Goal: Entertainment & Leisure: Consume media (video, audio)

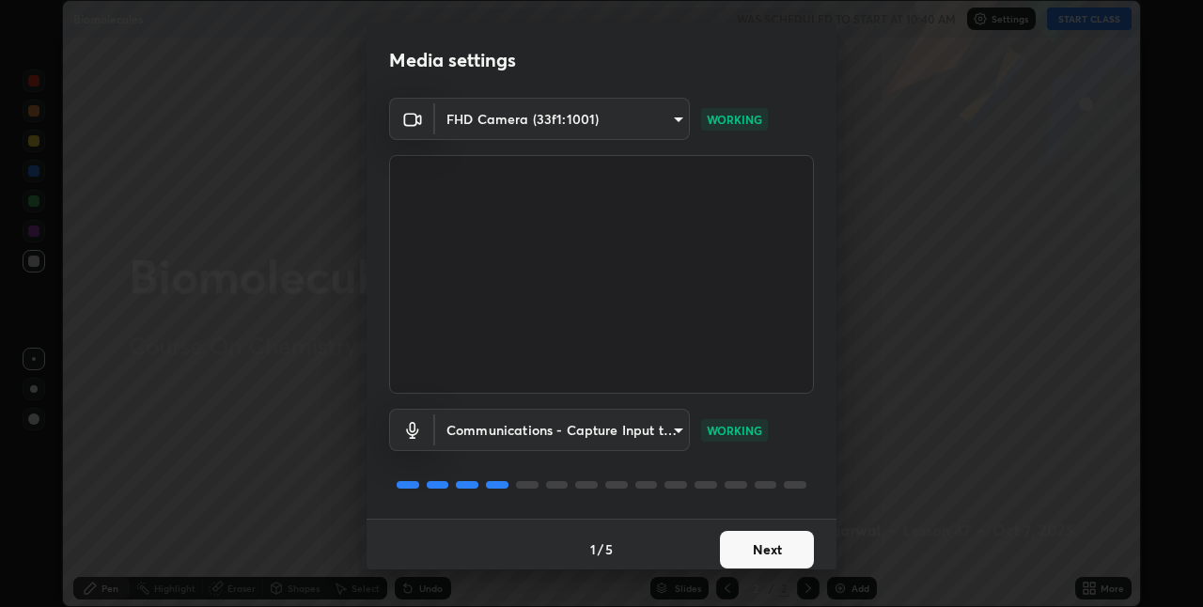
scroll to position [9, 0]
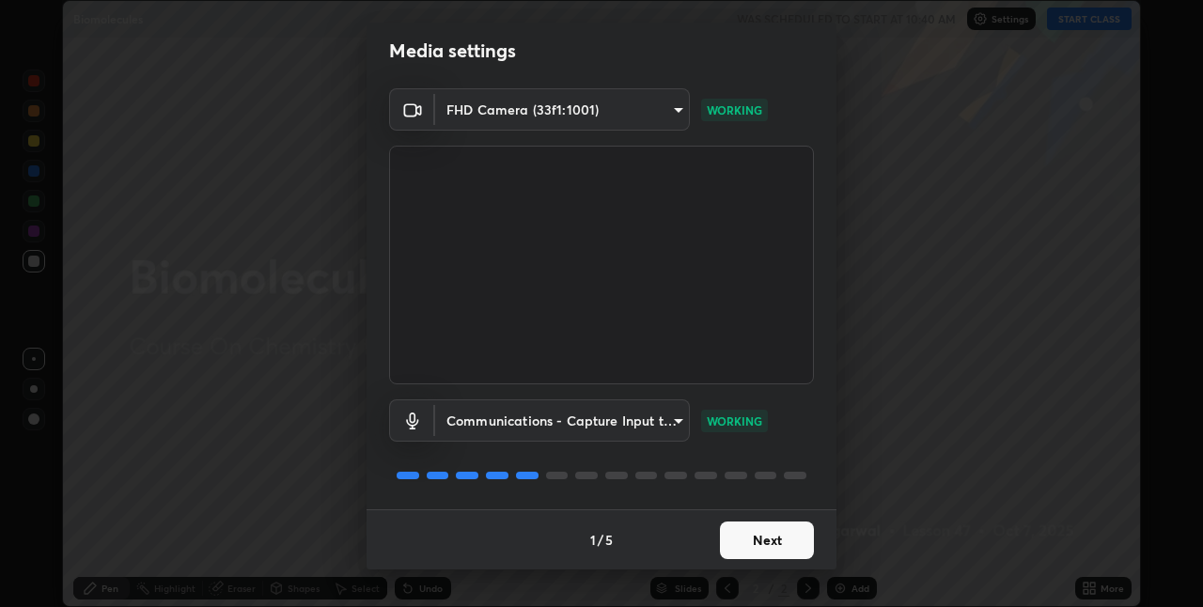
click at [742, 543] on button "Next" at bounding box center [767, 541] width 94 height 38
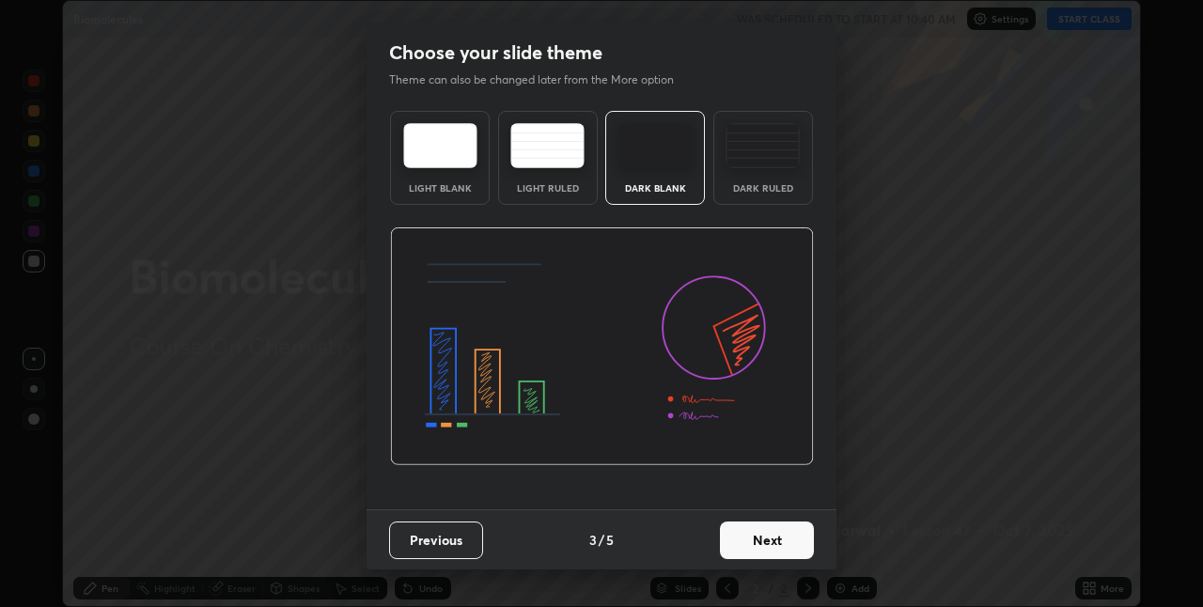
click at [742, 543] on button "Next" at bounding box center [767, 541] width 94 height 38
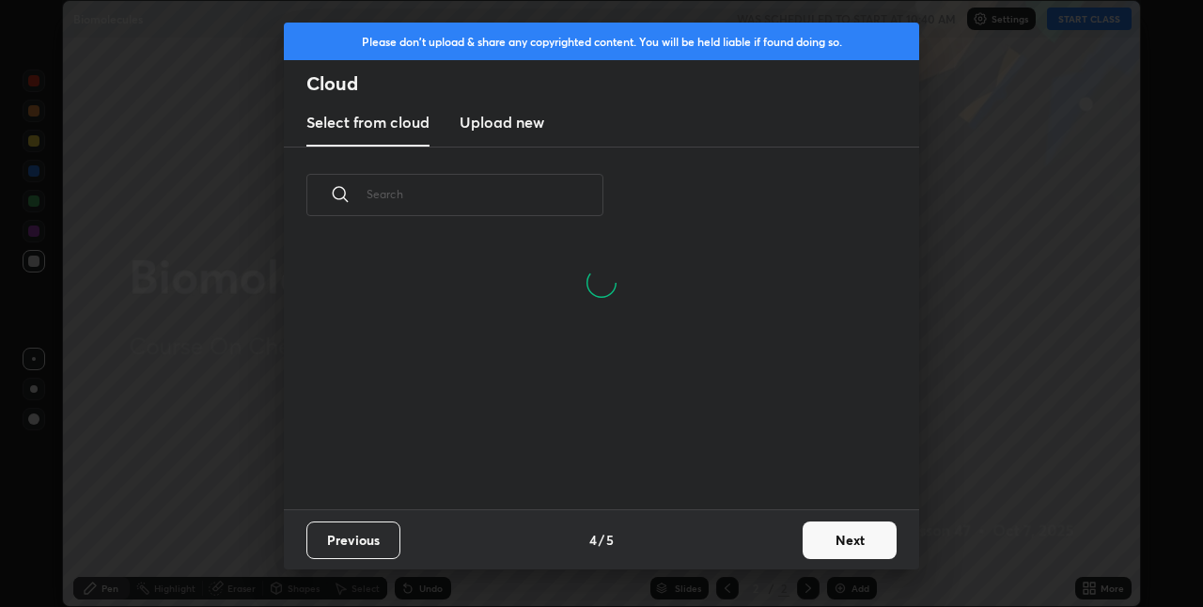
click at [810, 535] on button "Next" at bounding box center [850, 541] width 94 height 38
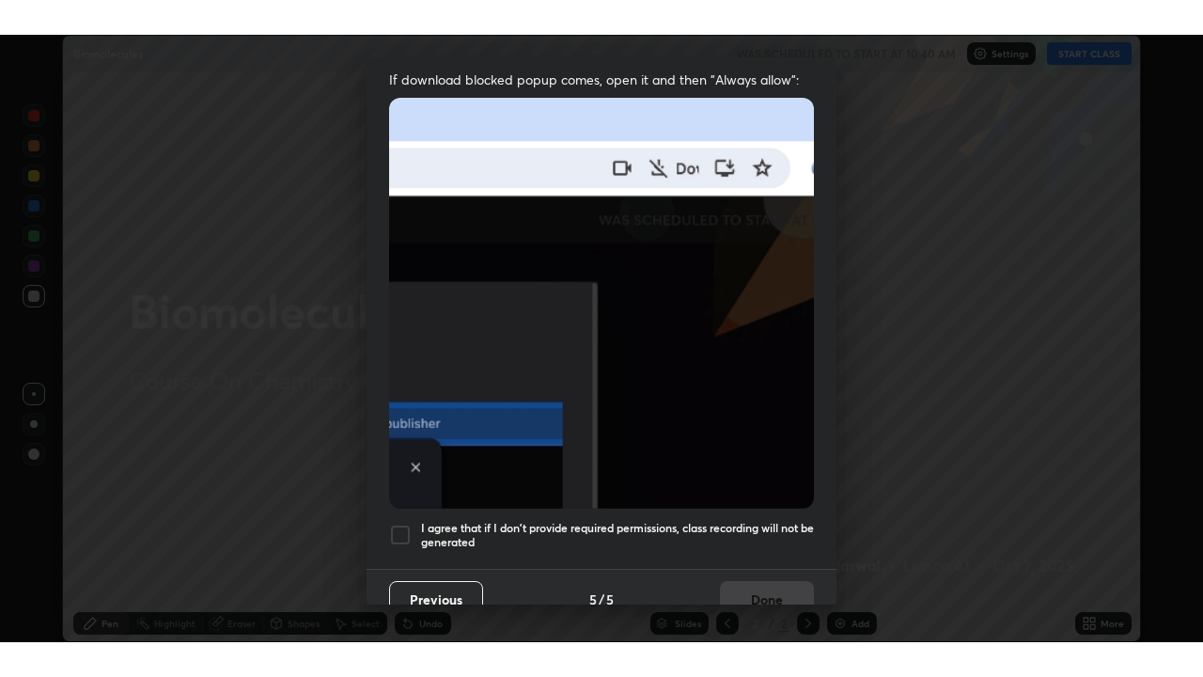
scroll to position [393, 0]
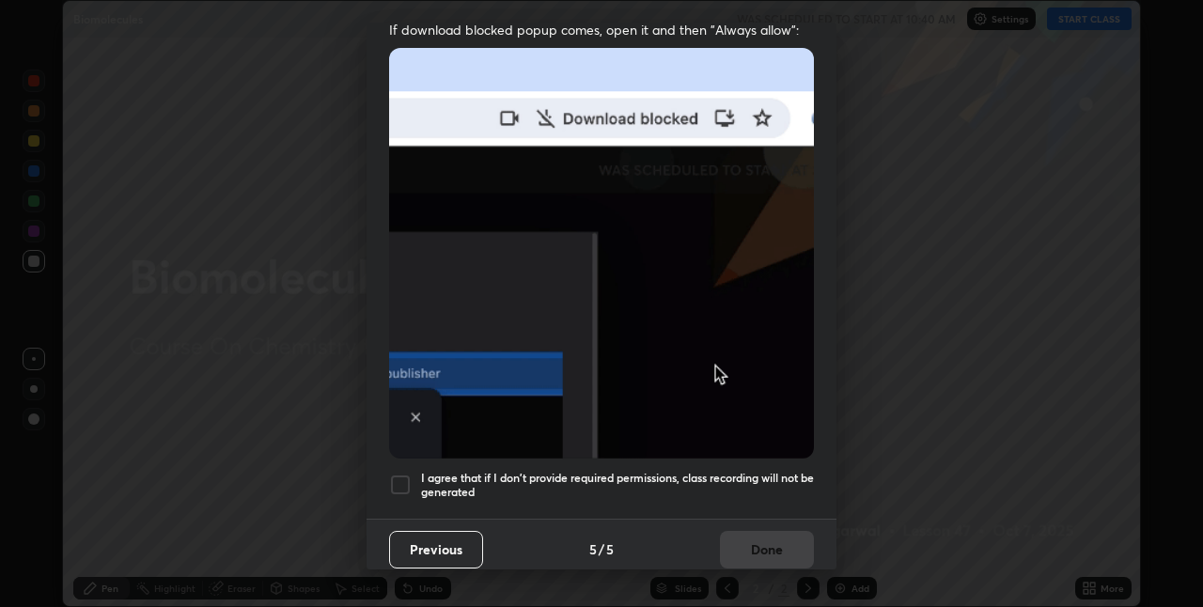
click at [689, 471] on h5 "I agree that if I don't provide required permissions, class recording will not …" at bounding box center [617, 485] width 393 height 29
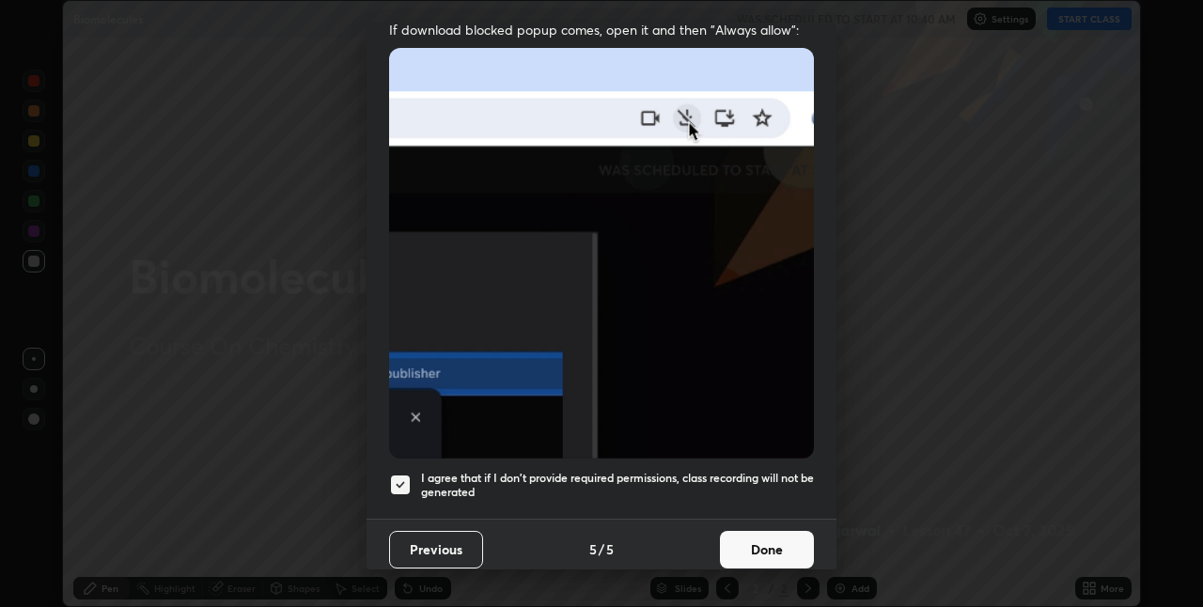
click at [760, 533] on button "Done" at bounding box center [767, 550] width 94 height 38
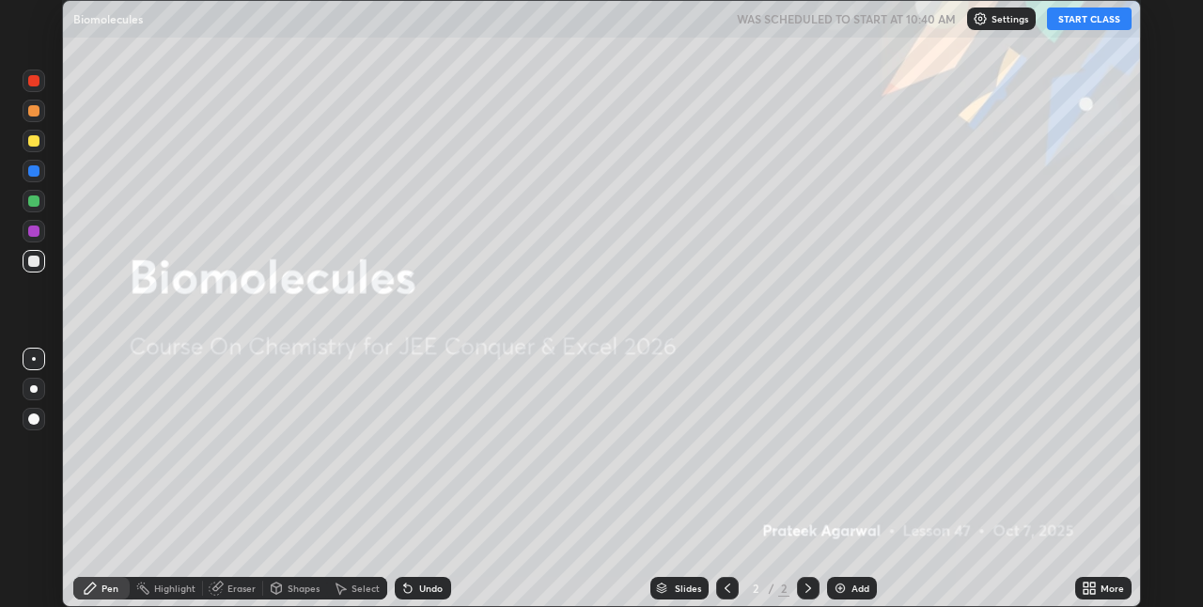
click at [1093, 21] on button "START CLASS" at bounding box center [1089, 19] width 85 height 23
click at [1095, 585] on icon at bounding box center [1093, 585] width 5 height 5
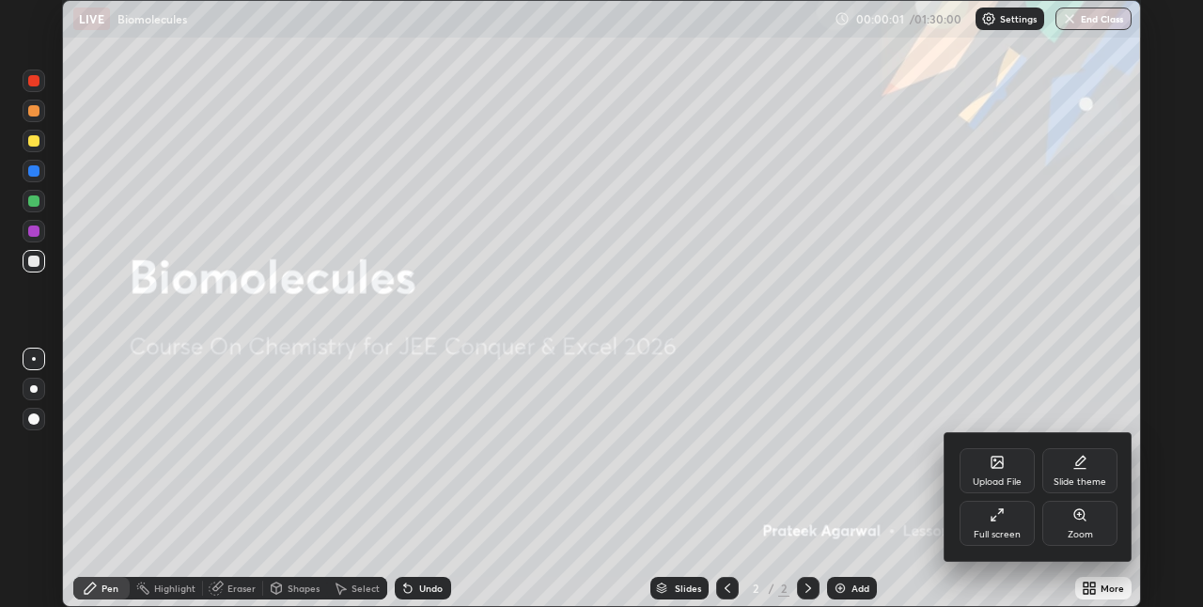
click at [1008, 523] on div "Full screen" at bounding box center [997, 523] width 75 height 45
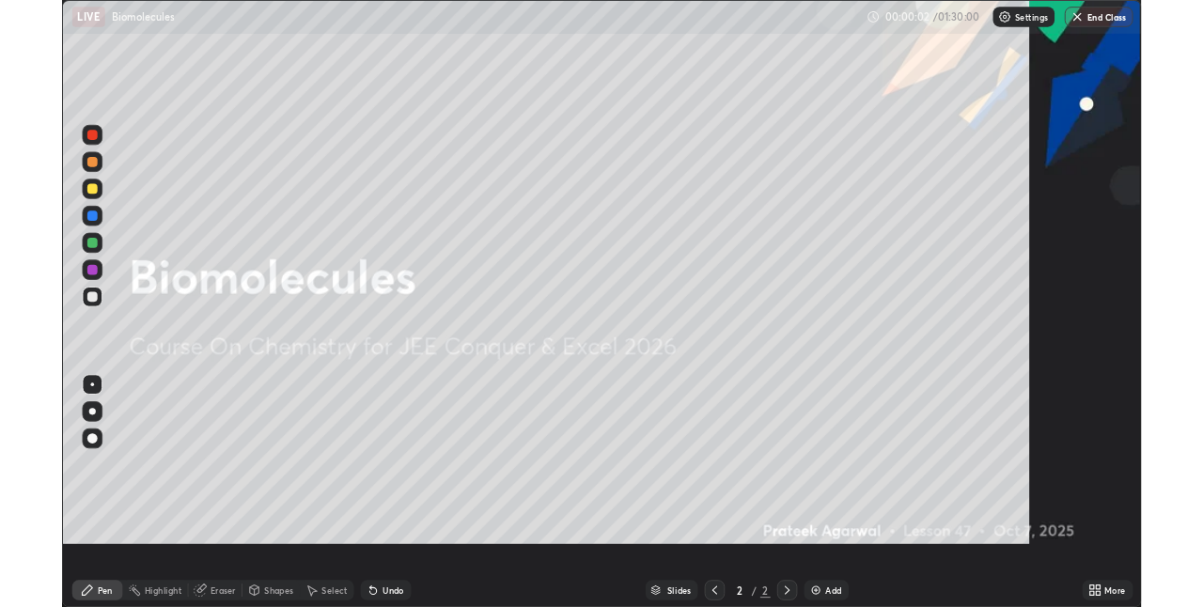
scroll to position [677, 1203]
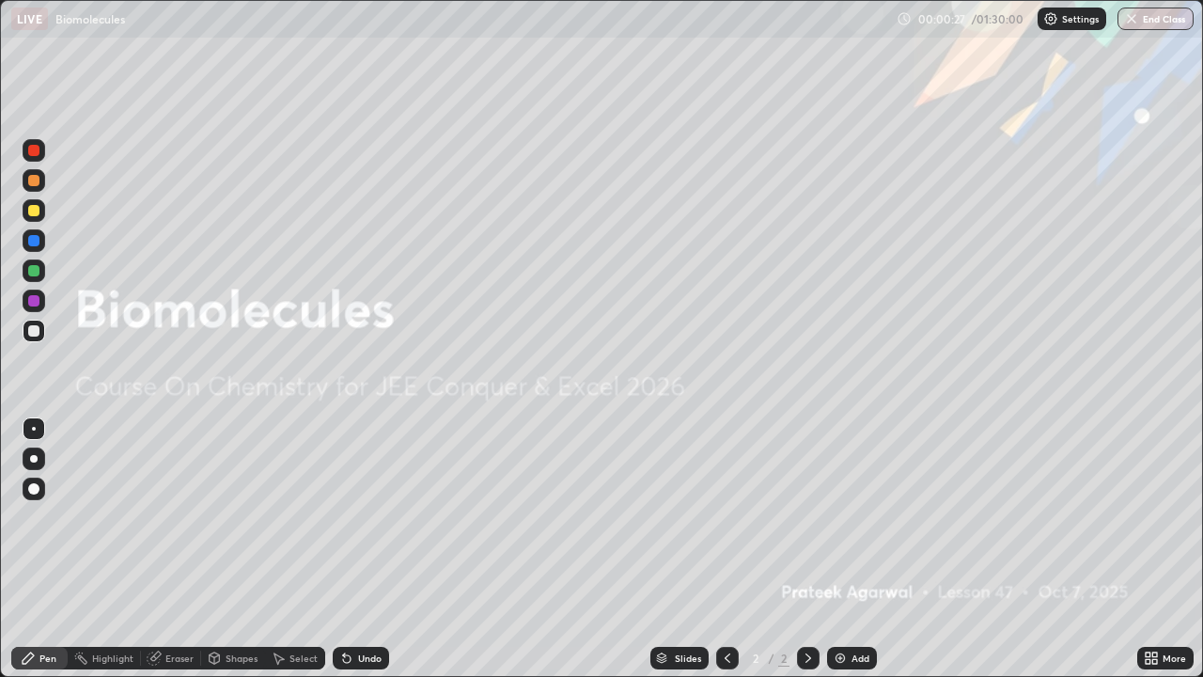
click at [852, 606] on div "Add" at bounding box center [861, 657] width 18 height 9
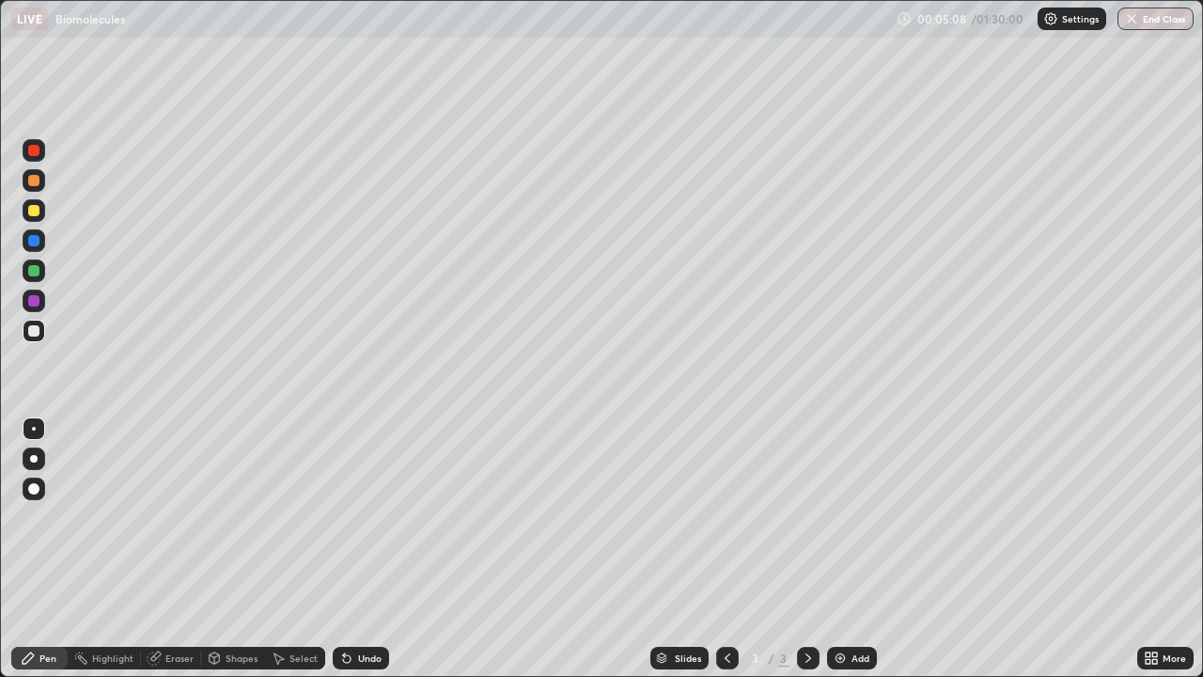
click at [358, 606] on div "Undo" at bounding box center [370, 657] width 24 height 9
click at [351, 606] on div "Undo" at bounding box center [361, 658] width 56 height 23
click at [293, 606] on div "Select" at bounding box center [304, 657] width 28 height 9
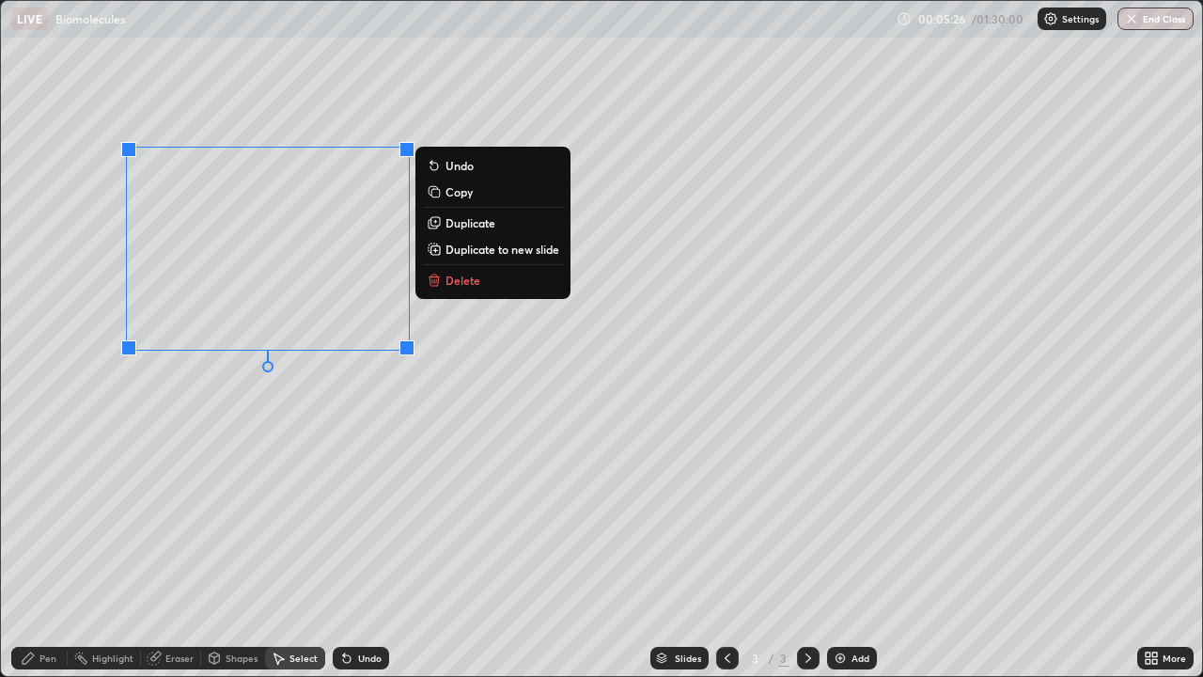
click at [461, 227] on p "Duplicate" at bounding box center [471, 222] width 50 height 15
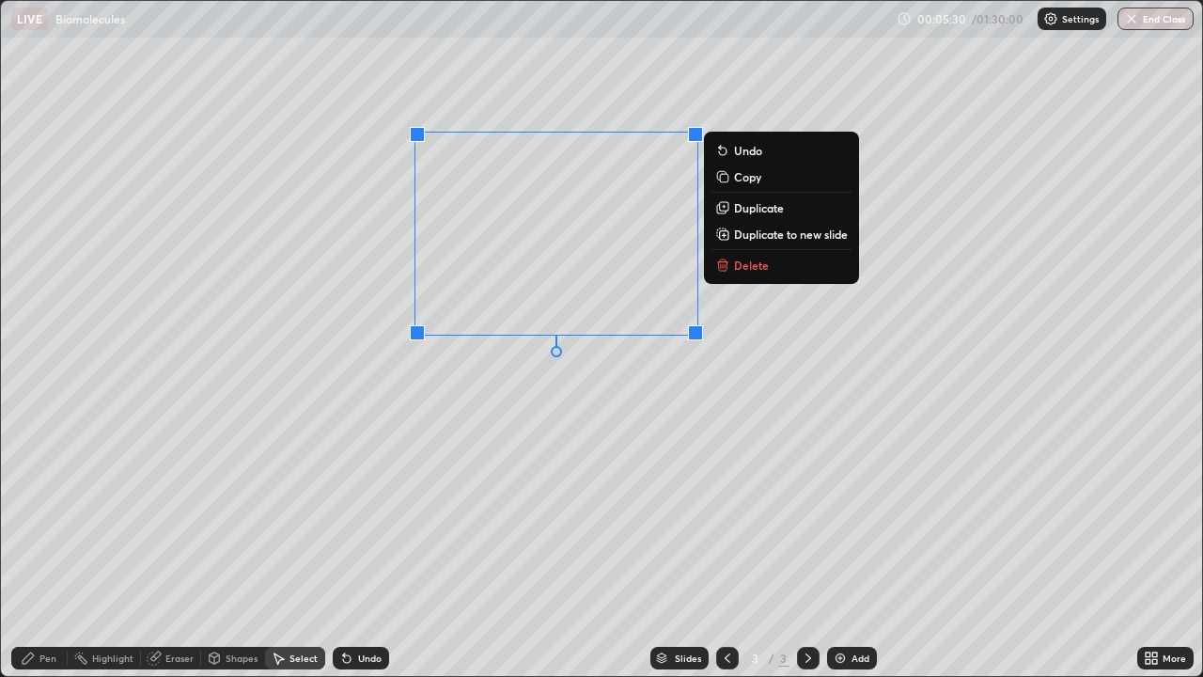
click at [739, 207] on p "Duplicate" at bounding box center [759, 207] width 50 height 15
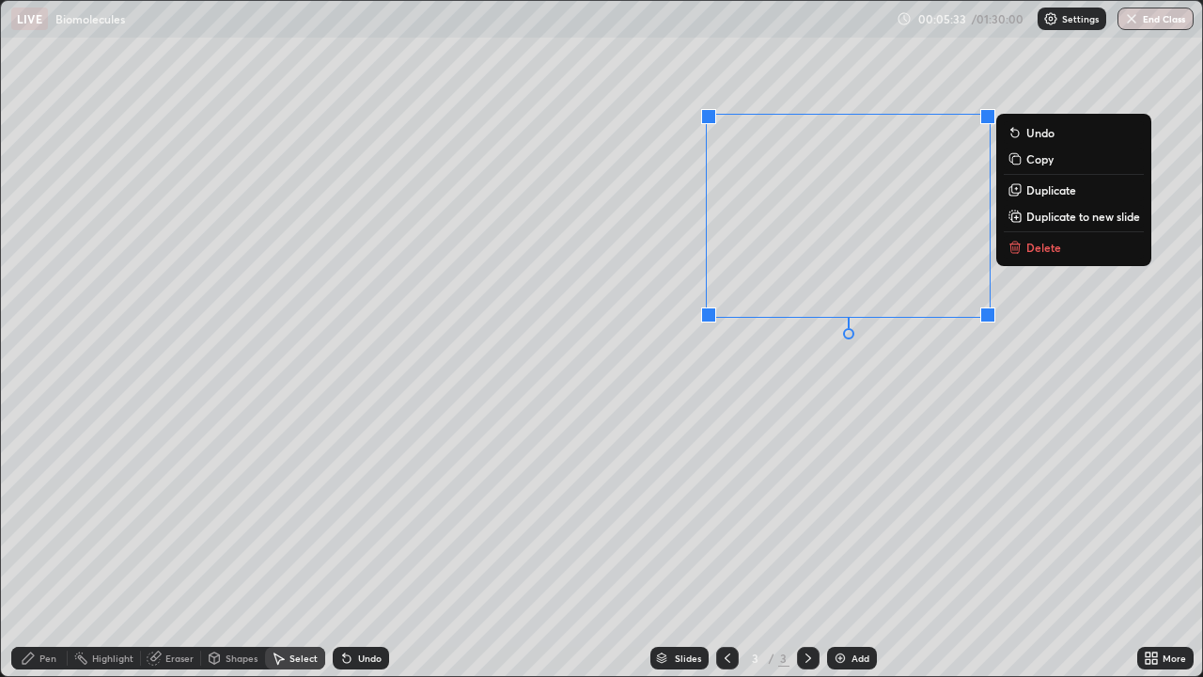
click at [843, 448] on div "0 ° Undo Copy Duplicate Duplicate to new slide Delete" at bounding box center [602, 338] width 1202 height 675
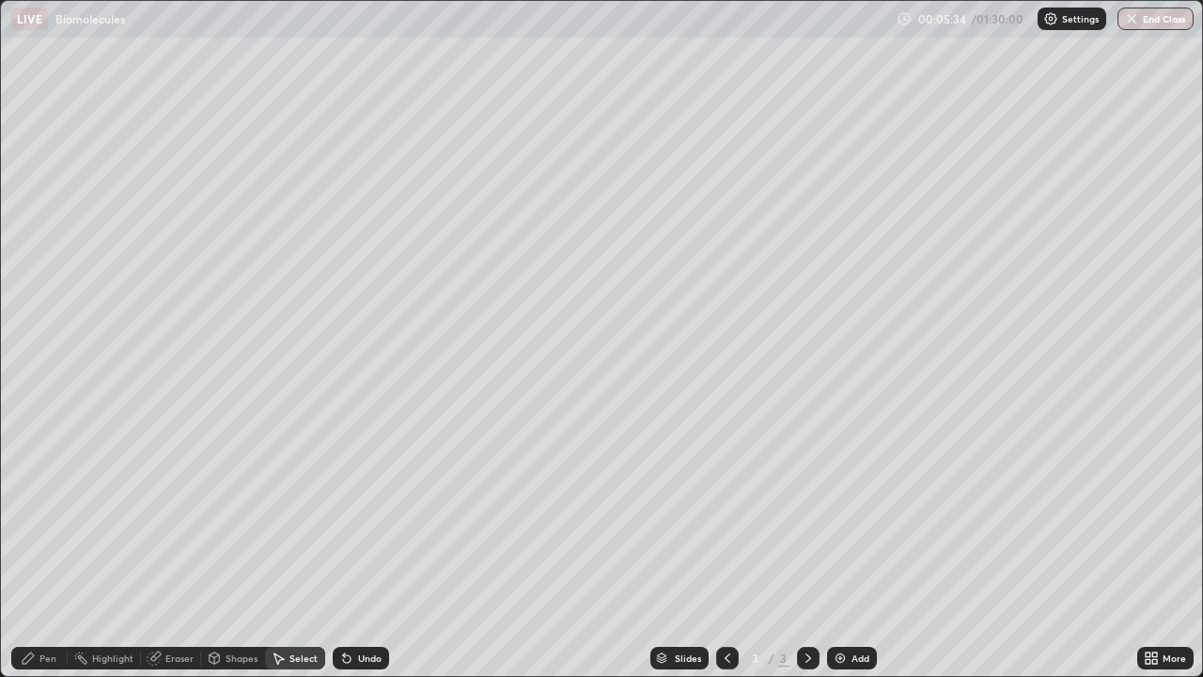
click at [175, 606] on div "Eraser" at bounding box center [179, 657] width 28 height 9
click at [52, 606] on div "Pen" at bounding box center [47, 657] width 17 height 9
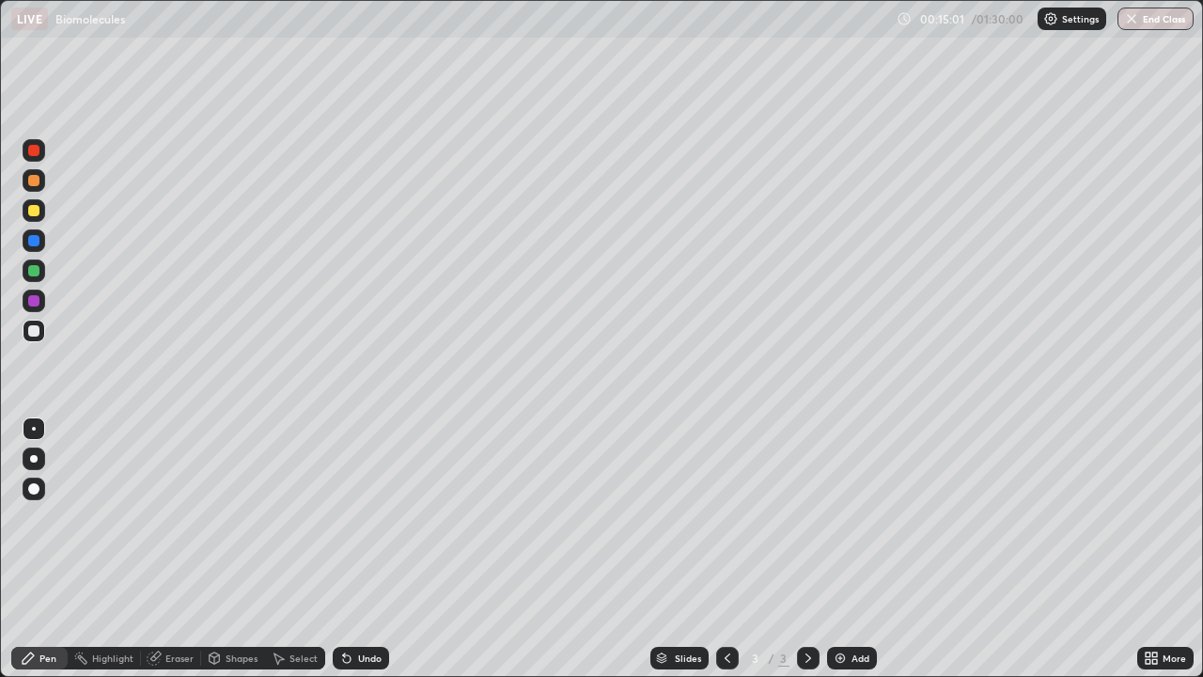
click at [848, 606] on div "Add" at bounding box center [852, 658] width 50 height 23
click at [180, 606] on div "Eraser" at bounding box center [179, 657] width 28 height 9
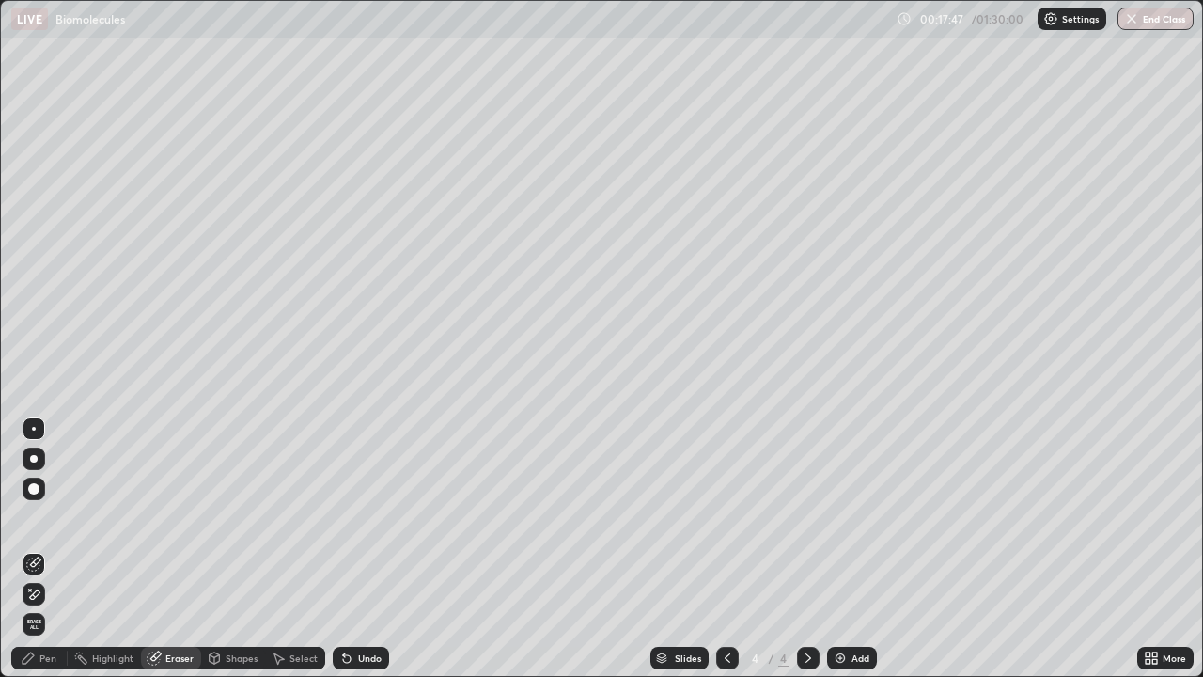
click at [56, 606] on div "Pen" at bounding box center [39, 658] width 56 height 23
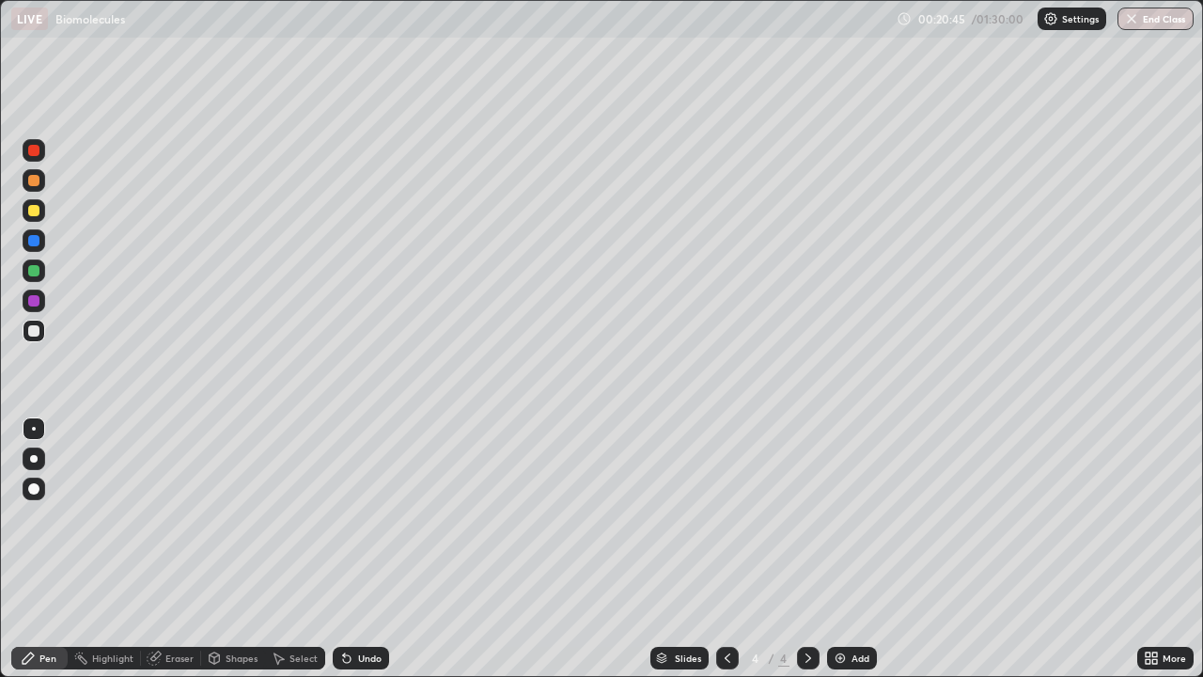
click at [855, 606] on div "Add" at bounding box center [861, 657] width 18 height 9
click at [1162, 606] on div "More" at bounding box center [1166, 658] width 56 height 23
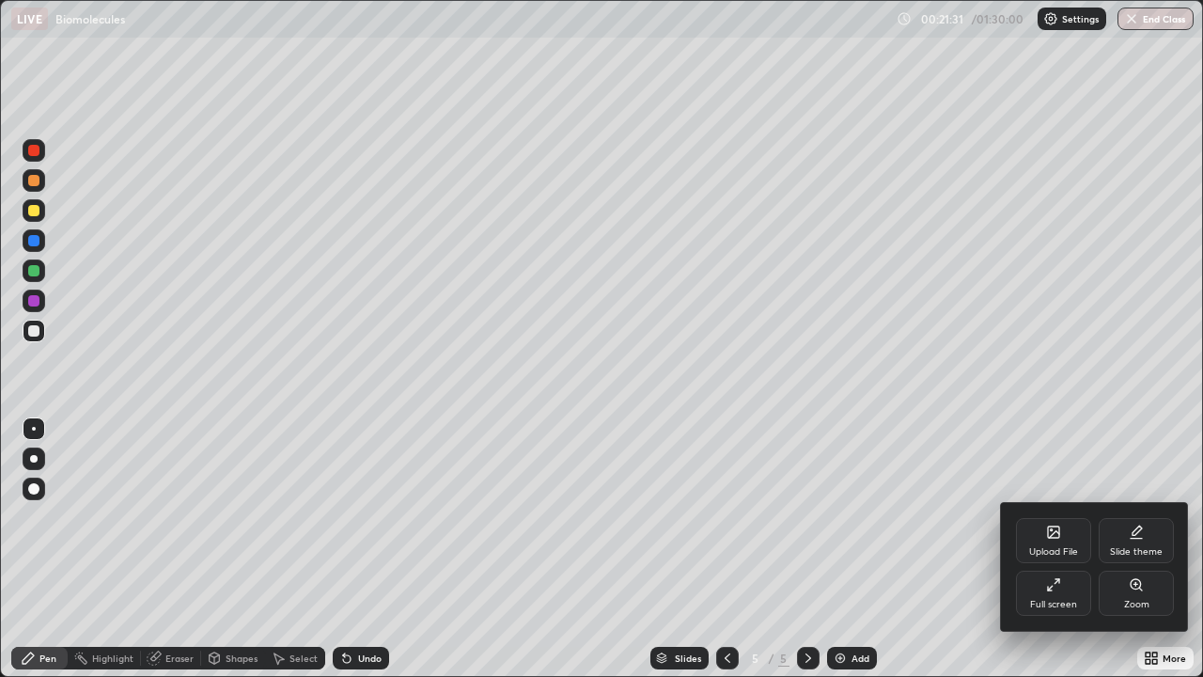
click at [1059, 602] on div "Full screen" at bounding box center [1053, 604] width 47 height 9
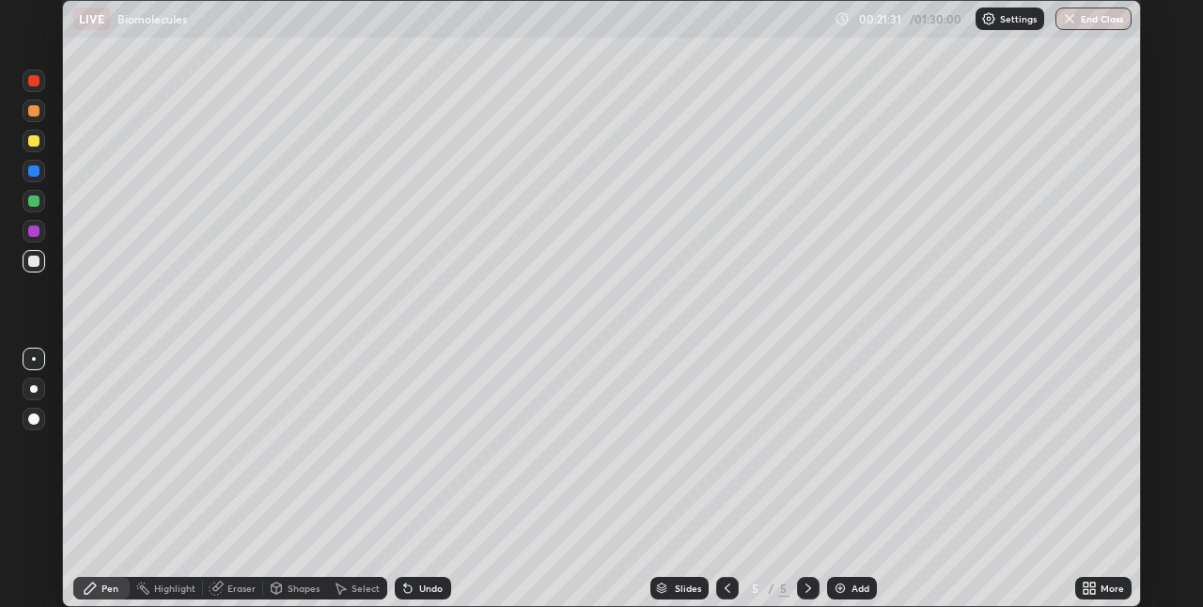
scroll to position [93416, 92820]
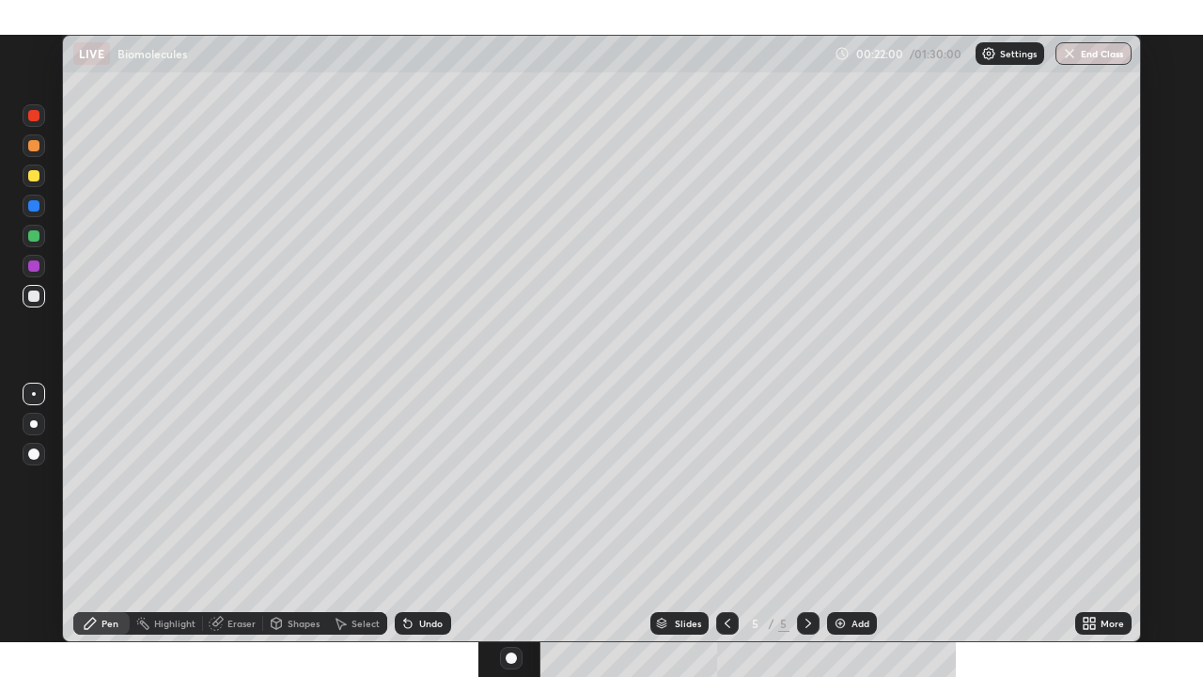
scroll to position [607, 1203]
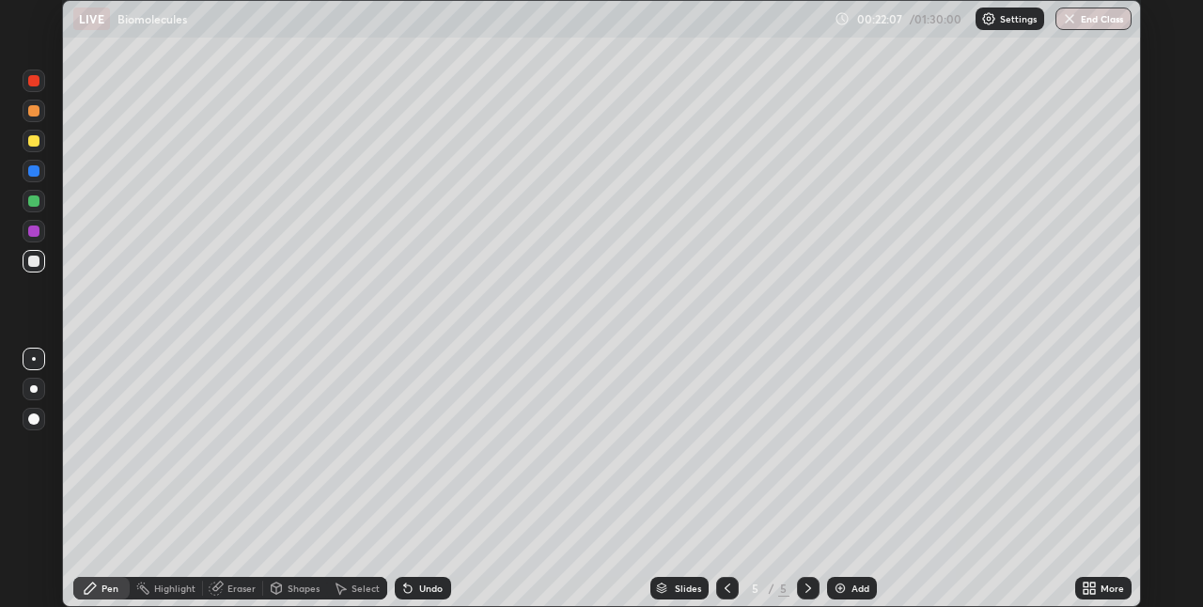
click at [1103, 591] on div "More" at bounding box center [1113, 588] width 24 height 9
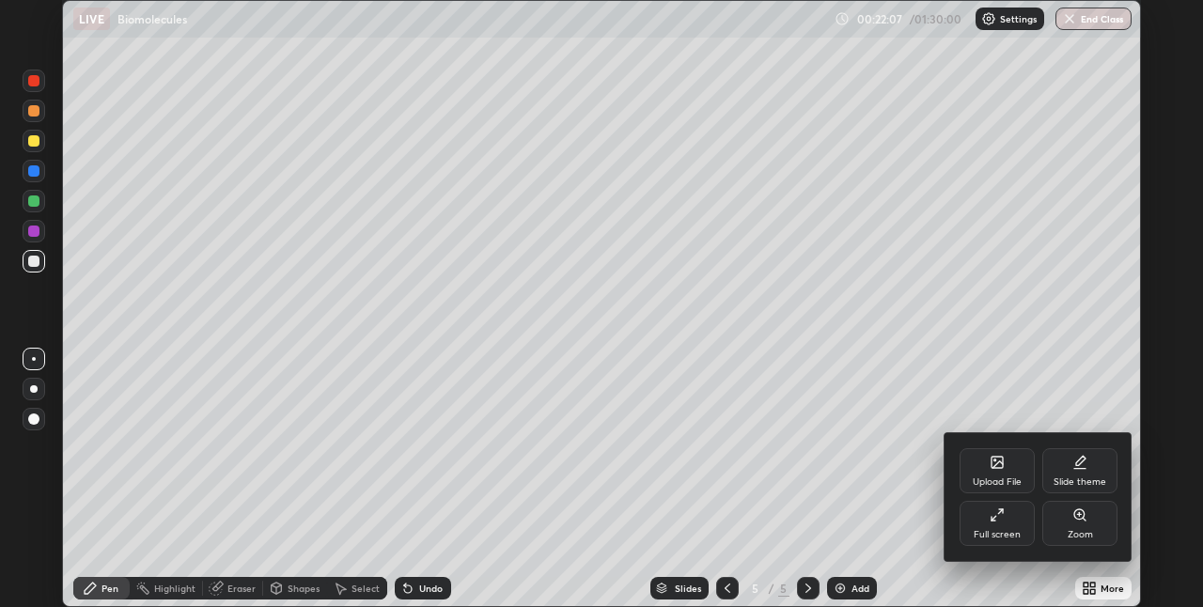
click at [983, 533] on div "Full screen" at bounding box center [997, 534] width 47 height 9
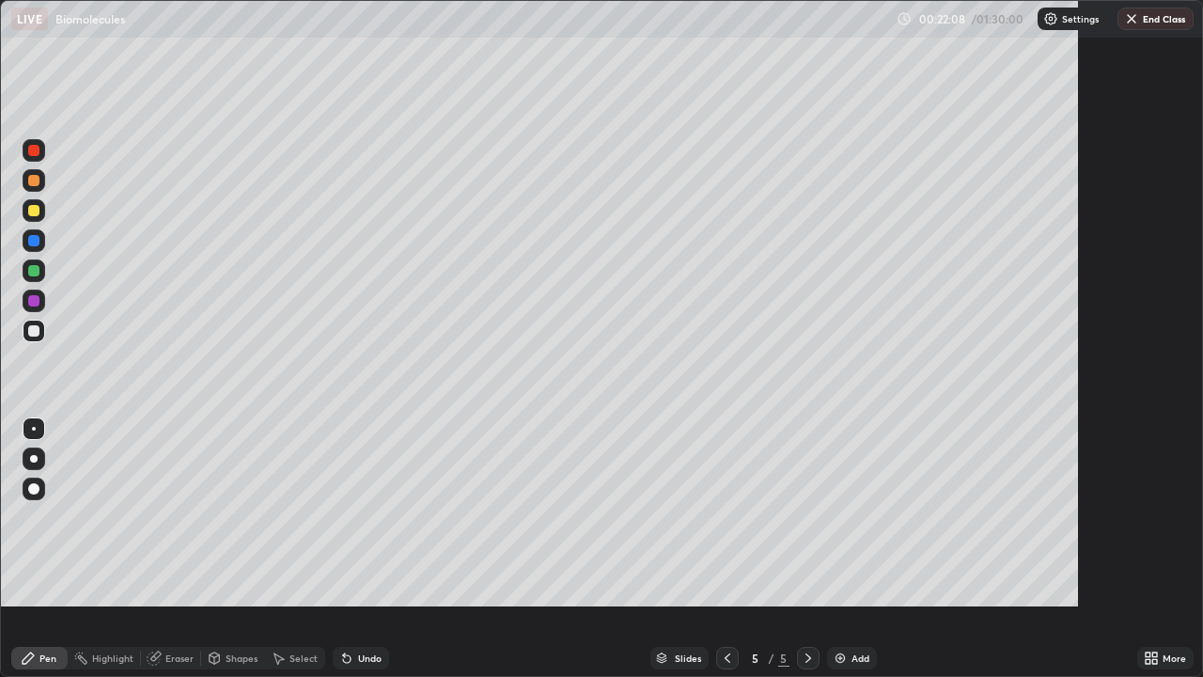
scroll to position [677, 1203]
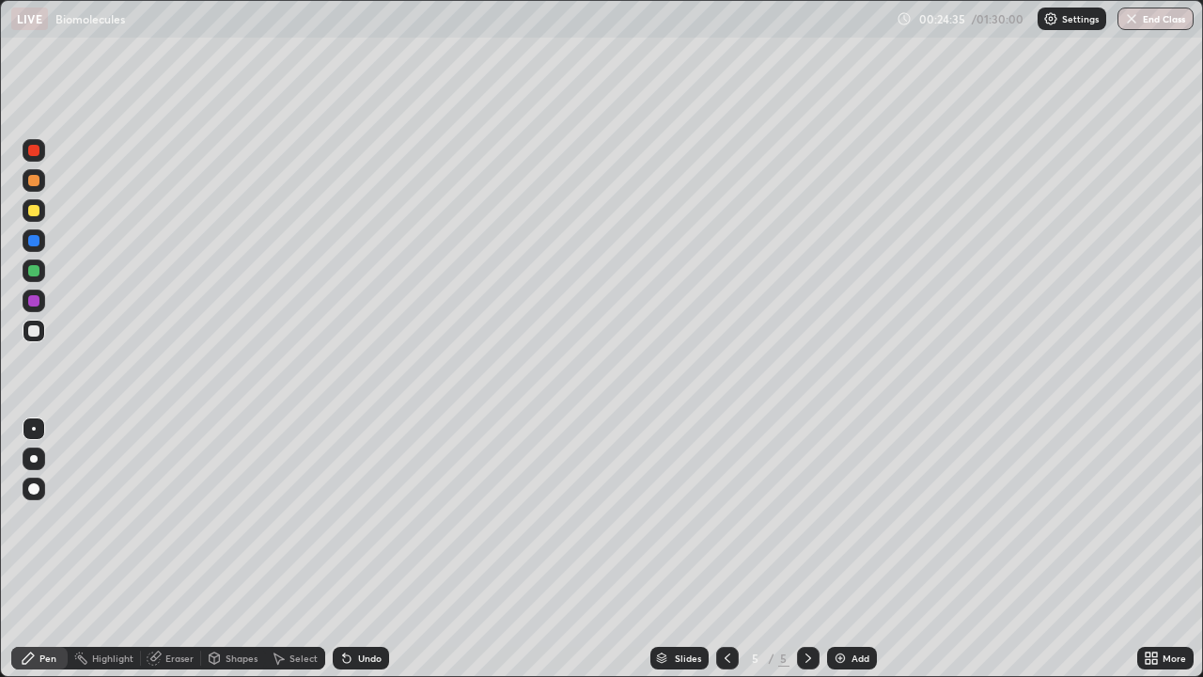
click at [850, 606] on div "Add" at bounding box center [852, 658] width 50 height 23
click at [846, 606] on img at bounding box center [840, 658] width 15 height 15
